Goal: Find specific page/section: Find specific page/section

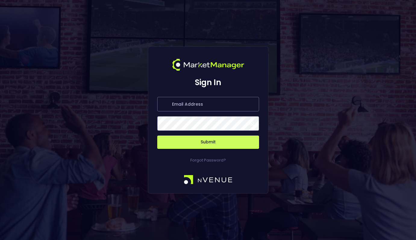
type input "[PERSON_NAME][EMAIL_ADDRESS][DOMAIN_NAME]"
click at [188, 138] on button "Submit" at bounding box center [208, 141] width 102 height 13
click at [196, 146] on button "Submit" at bounding box center [208, 141] width 102 height 13
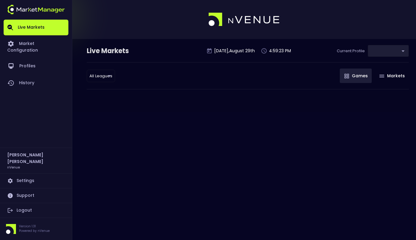
type input "0d810fa5-e353-4d9c-b11d-31f095cae871"
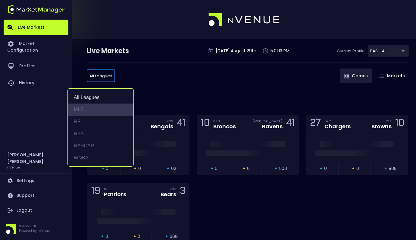
click at [89, 110] on li "MLB" at bounding box center [101, 109] width 66 height 12
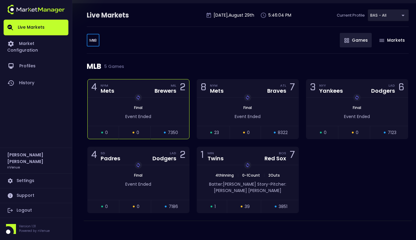
scroll to position [39, 0]
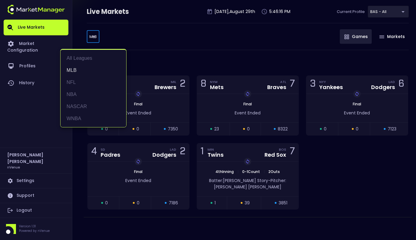
click at [95, 41] on body "Live Markets Market Configuration Profiles History Jerry Griffith nVenue Settin…" at bounding box center [208, 100] width 416 height 279
click at [82, 86] on li "NFL" at bounding box center [94, 82] width 66 height 12
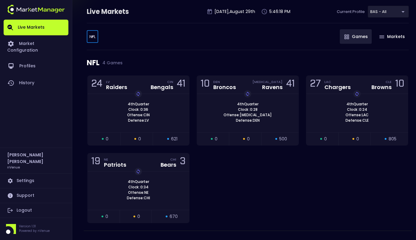
click at [94, 39] on body "Live Markets Market Configuration Profiles History Jerry Griffith nVenue Settin…" at bounding box center [208, 107] width 416 height 292
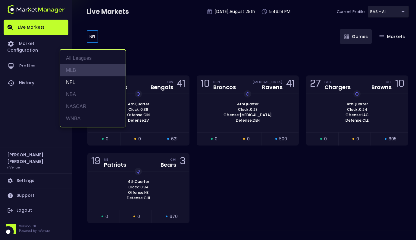
click at [78, 72] on li "MLB" at bounding box center [93, 70] width 66 height 12
type input "MLB"
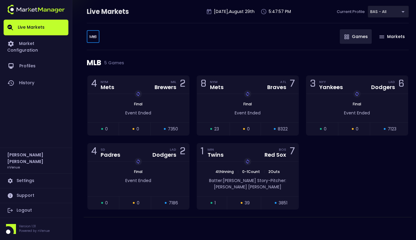
click at [386, 12] on body "Live Markets Market Configuration Profiles History Jerry Griffith nVenue Settin…" at bounding box center [208, 100] width 416 height 279
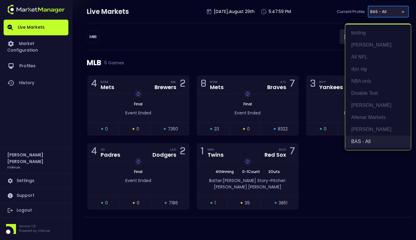
click at [366, 141] on li "BAS - All" at bounding box center [378, 141] width 66 height 12
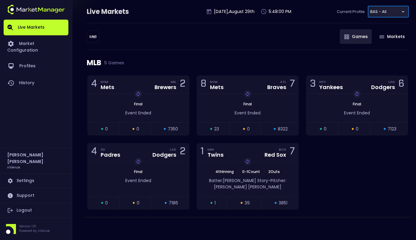
click at [385, 9] on body "Live Markets Market Configuration Profiles History Jerry Griffith nVenue Settin…" at bounding box center [208, 100] width 416 height 279
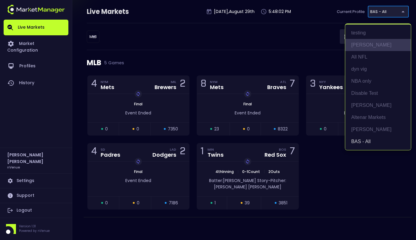
click at [370, 46] on li "[PERSON_NAME]" at bounding box center [378, 45] width 66 height 12
type input "edd04d16-3fc2-4dda-b102-d8c8b0118bc1"
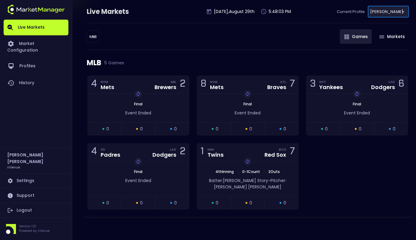
click at [254, 58] on div "MLB 5 Games" at bounding box center [248, 62] width 322 height 25
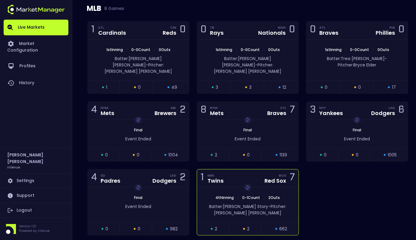
scroll to position [83, 0]
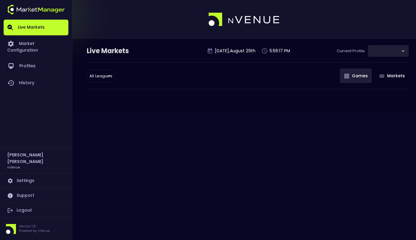
type input "edd04d16-3fc2-4dda-b102-d8c8b0118bc1"
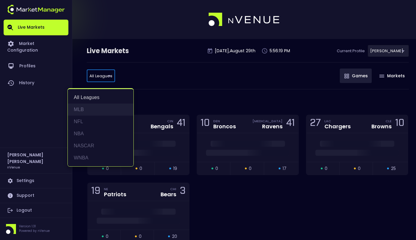
click at [86, 110] on li "MLB" at bounding box center [101, 109] width 66 height 12
type input "MLB"
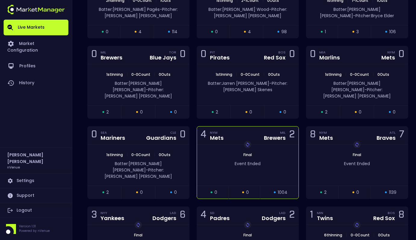
scroll to position [133, 0]
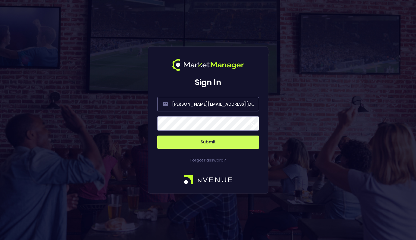
click at [205, 140] on button "Submit" at bounding box center [208, 141] width 102 height 13
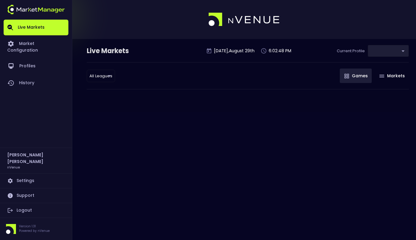
type input "edd04d16-3fc2-4dda-b102-d8c8b0118bc1"
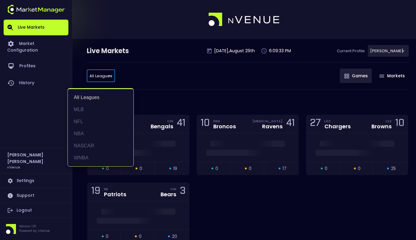
click at [82, 156] on li "WNBA" at bounding box center [101, 158] width 66 height 12
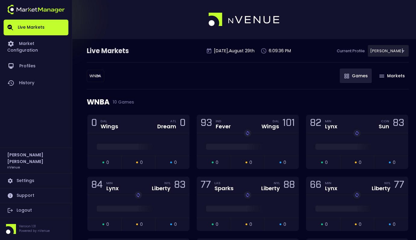
click at [205, 90] on div "WNBA 10 Games" at bounding box center [248, 101] width 322 height 25
click at [96, 74] on body "Live Markets Market Configuration Profiles History [PERSON_NAME] nVenue Setting…" at bounding box center [208, 192] width 416 height 385
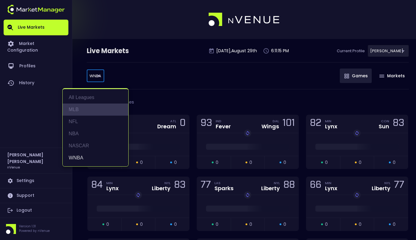
click at [87, 107] on li "MLB" at bounding box center [96, 109] width 66 height 12
type input "MLB"
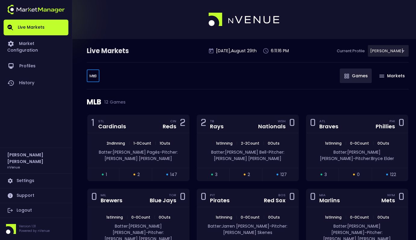
click at [163, 30] on div at bounding box center [208, 19] width 416 height 39
